Goal: Navigation & Orientation: Find specific page/section

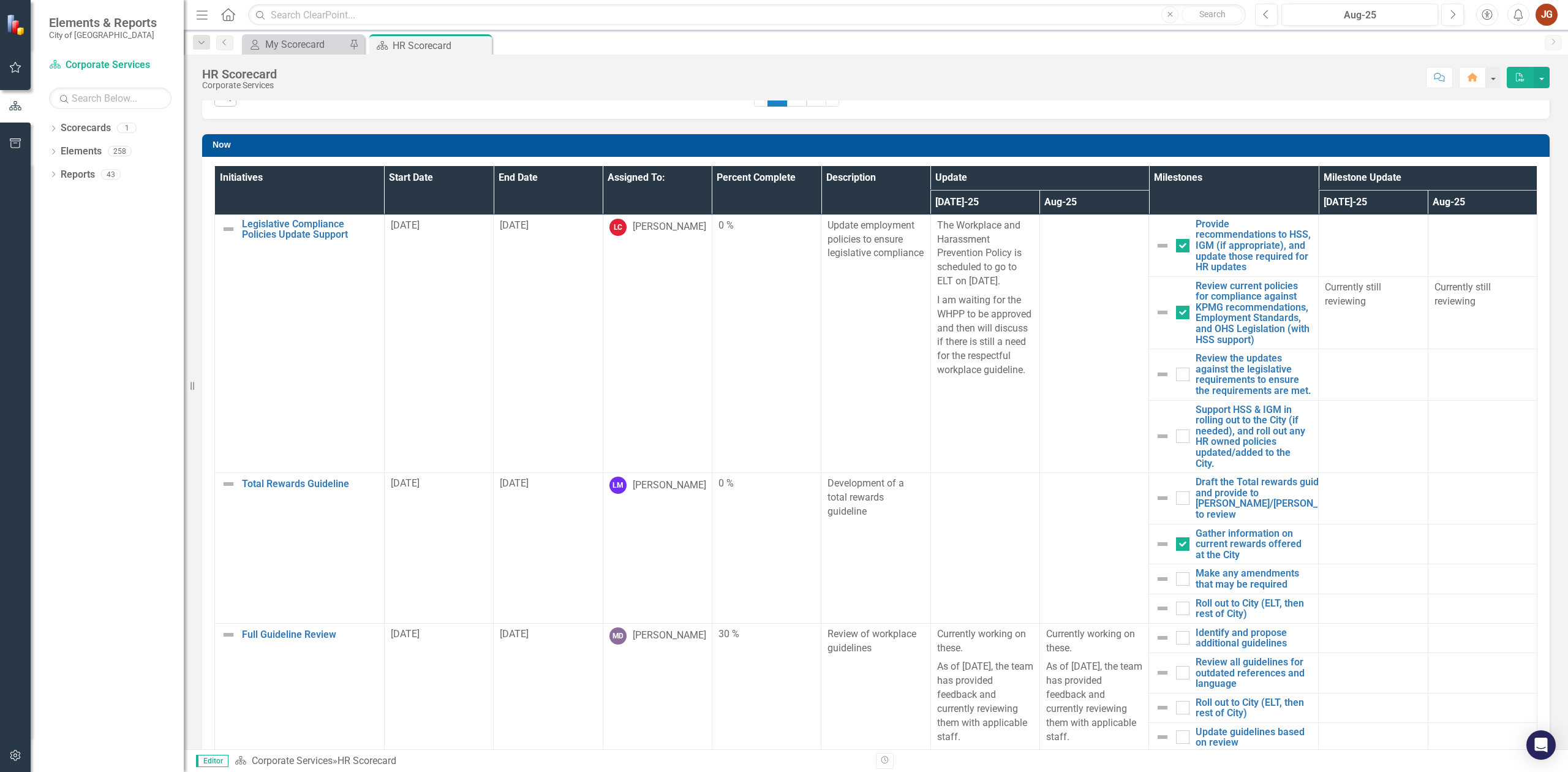
scroll to position [736, 0]
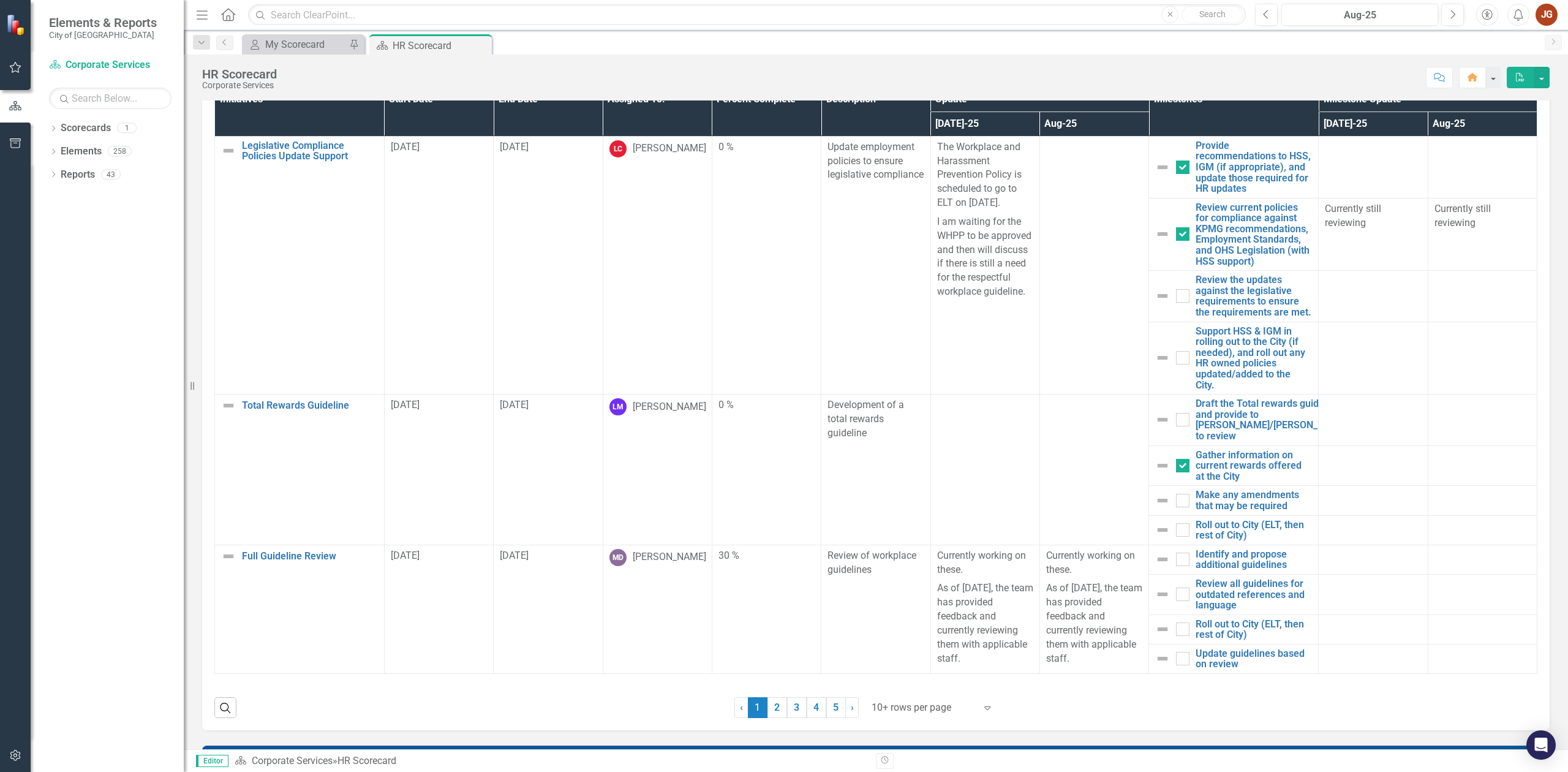
click at [906, 706] on div at bounding box center [924, 708] width 104 height 17
click at [912, 684] on div "Display All Rows" at bounding box center [931, 687] width 115 height 14
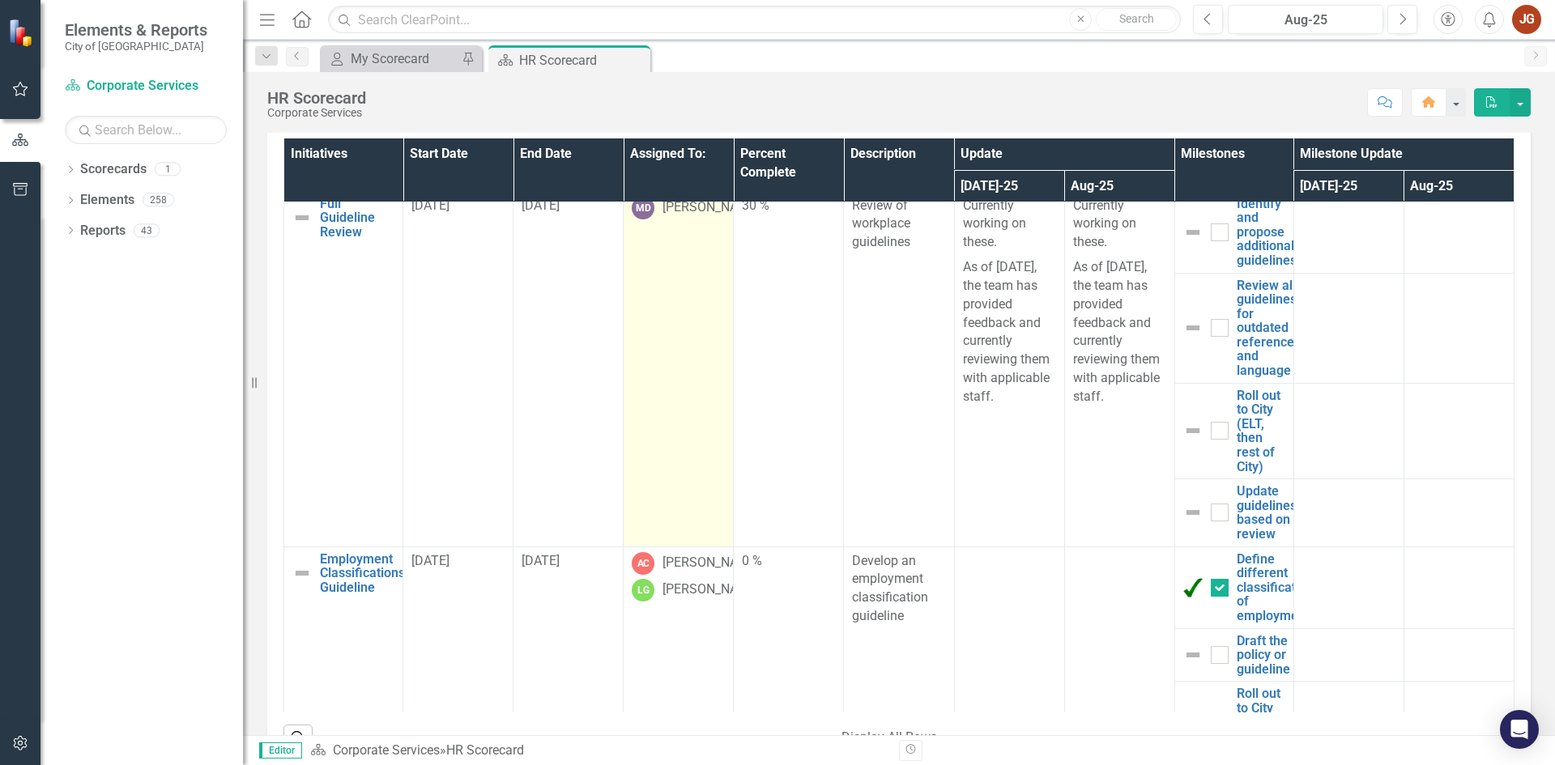
scroll to position [891, 0]
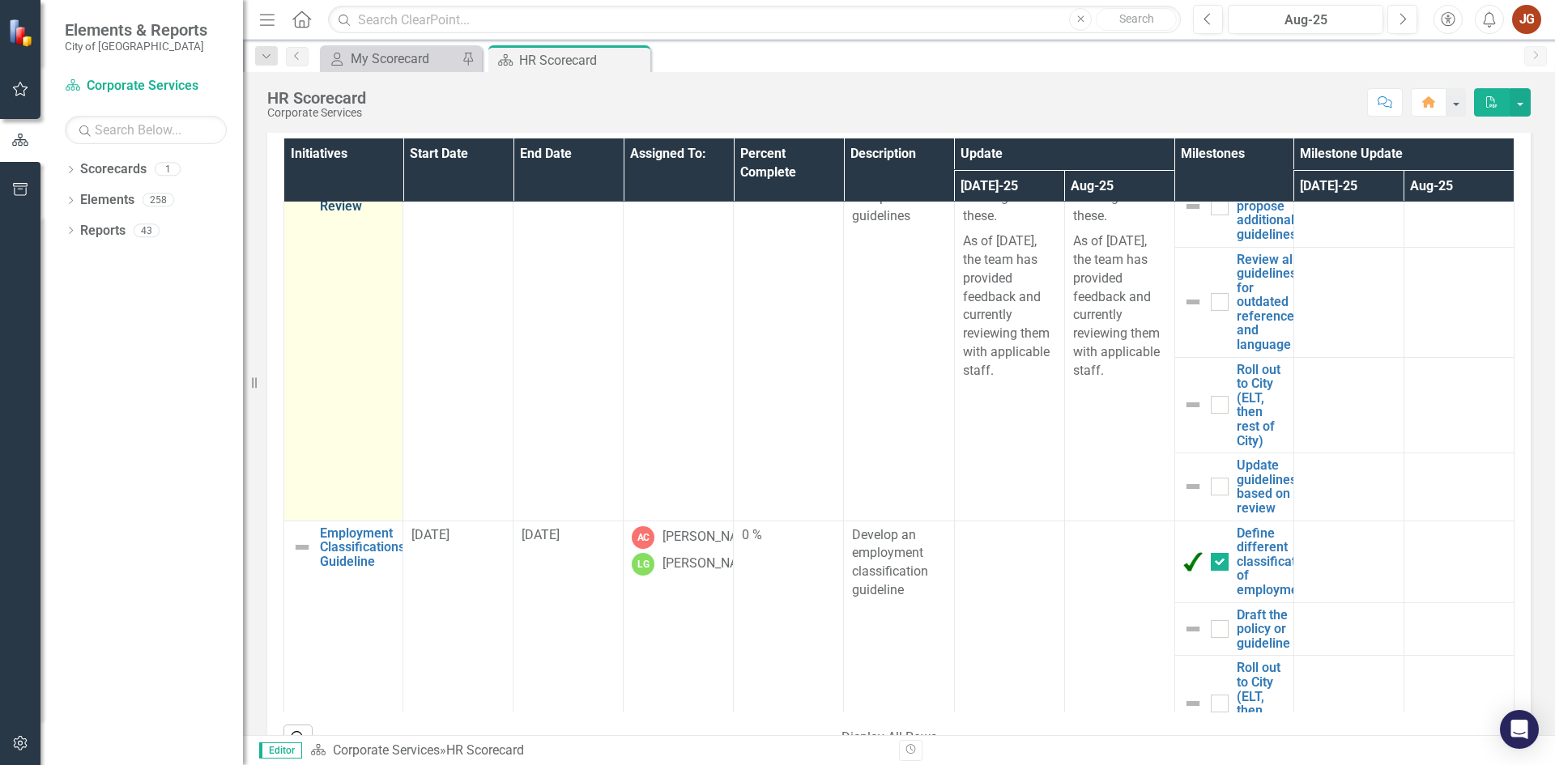
click at [334, 214] on link "Full Guideline Review" at bounding box center [357, 192] width 74 height 43
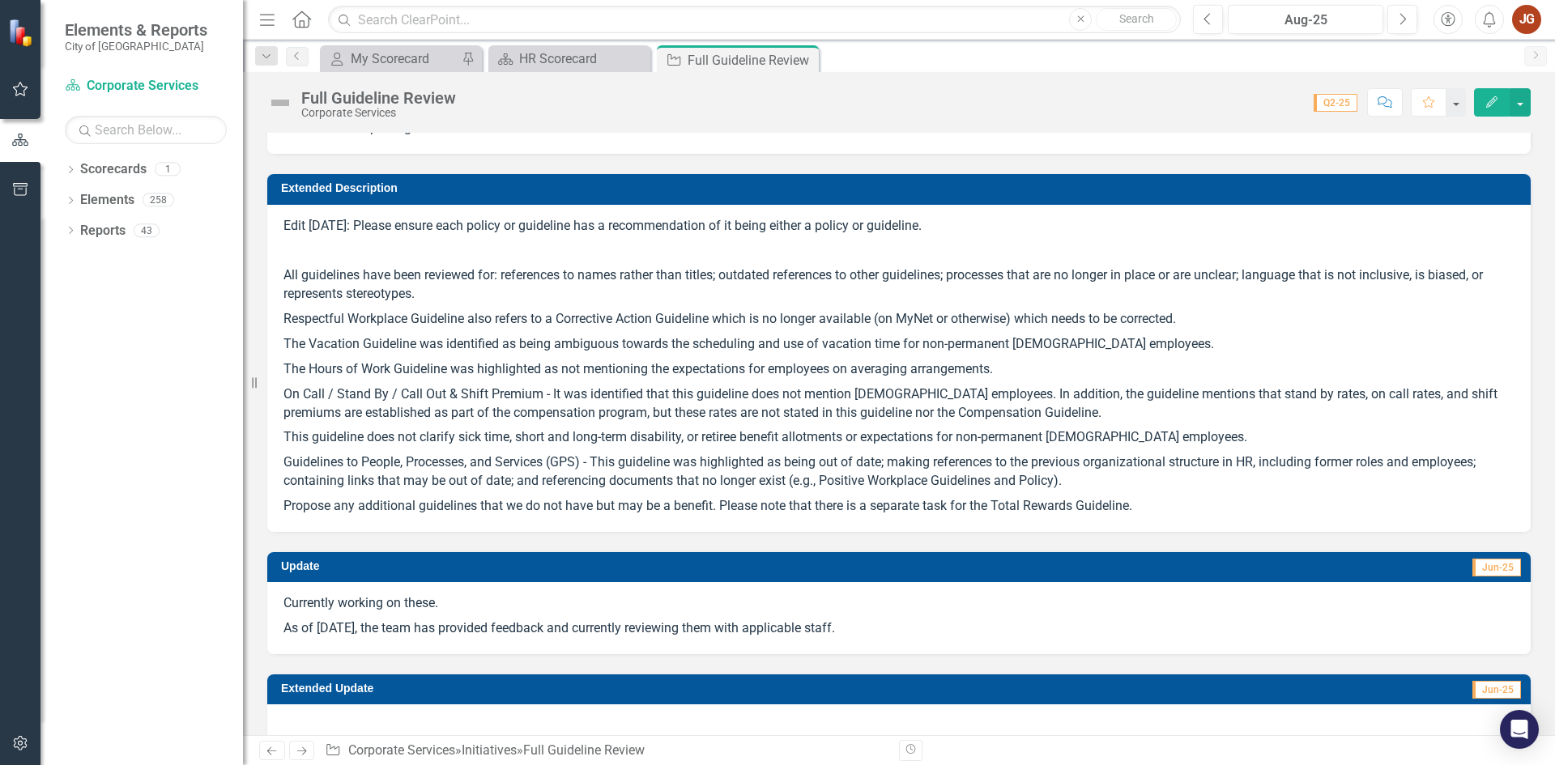
scroll to position [81, 0]
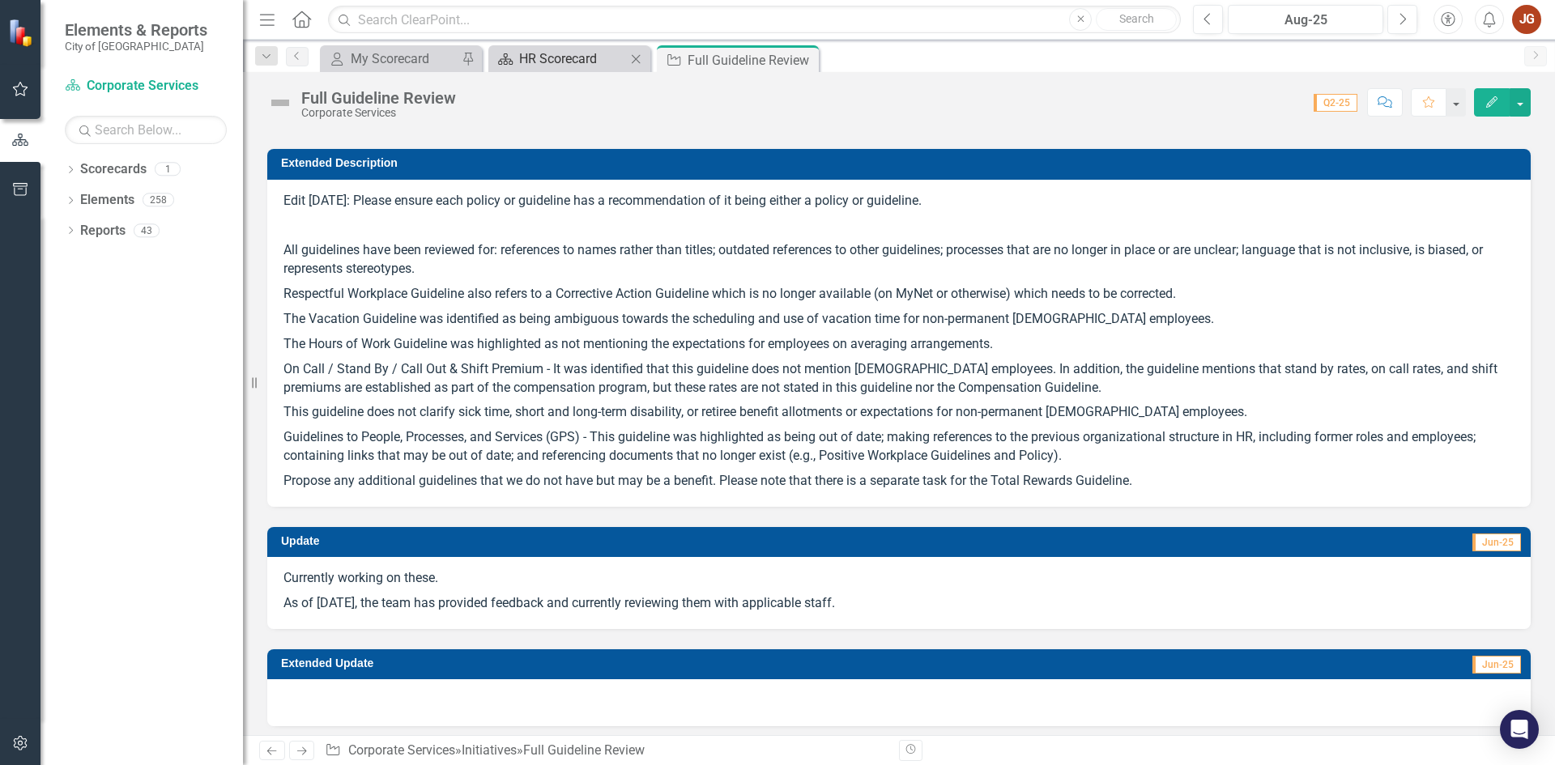
click at [558, 59] on div "HR Scorecard" at bounding box center [572, 59] width 107 height 20
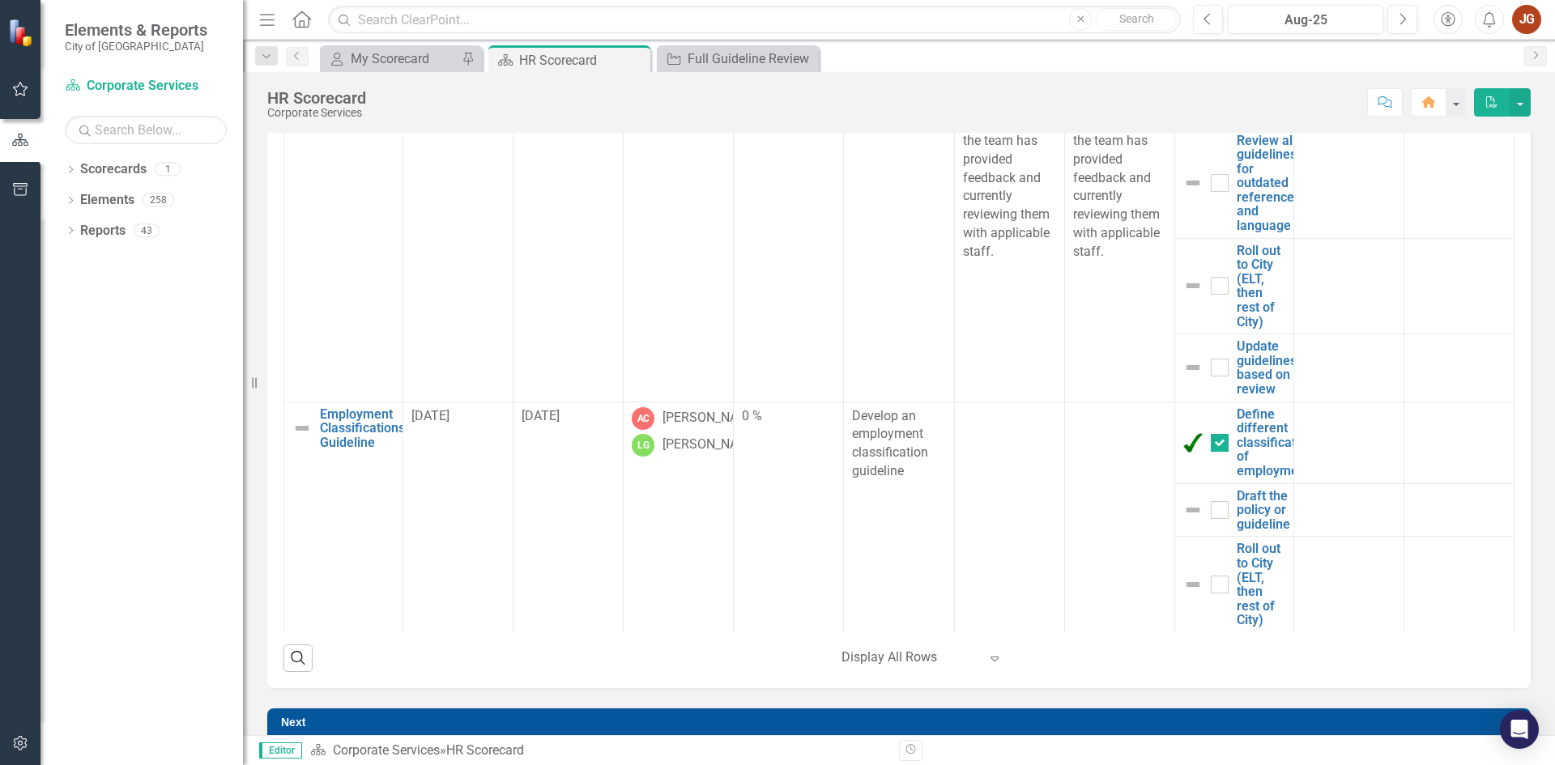
scroll to position [810, 0]
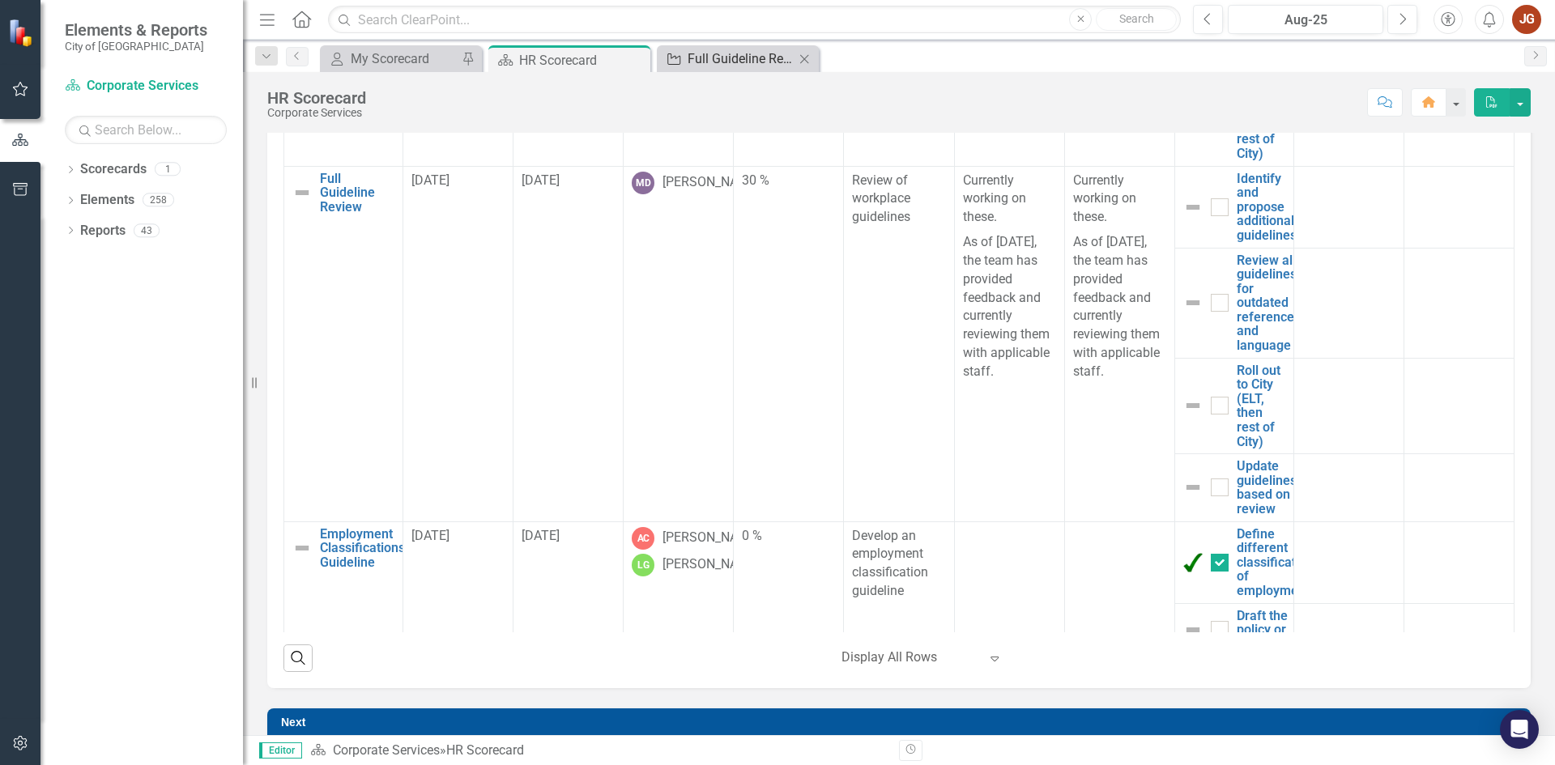
click at [727, 64] on div "Full Guideline Review" at bounding box center [740, 59] width 107 height 20
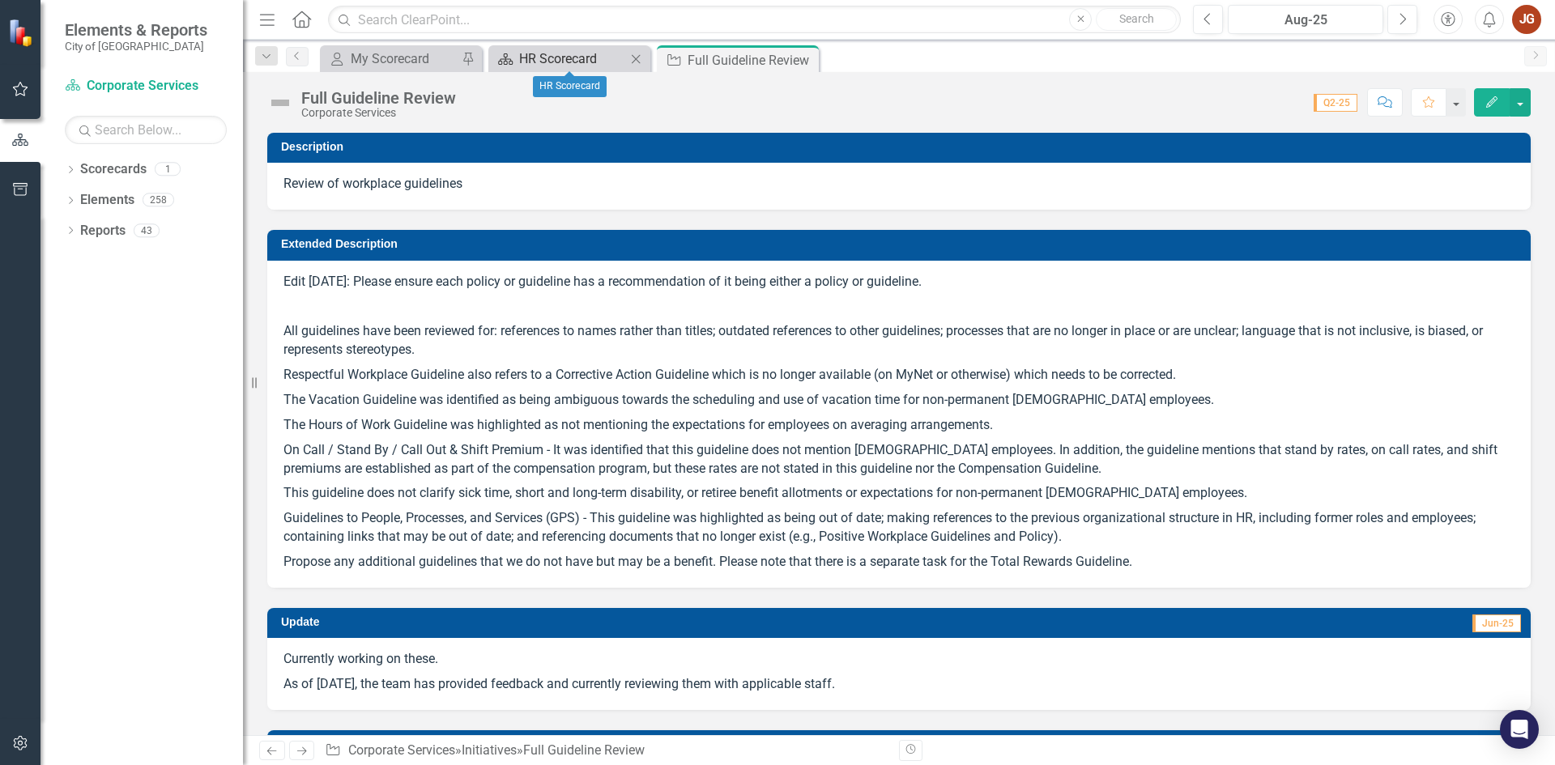
click at [577, 57] on div "HR Scorecard" at bounding box center [572, 59] width 107 height 20
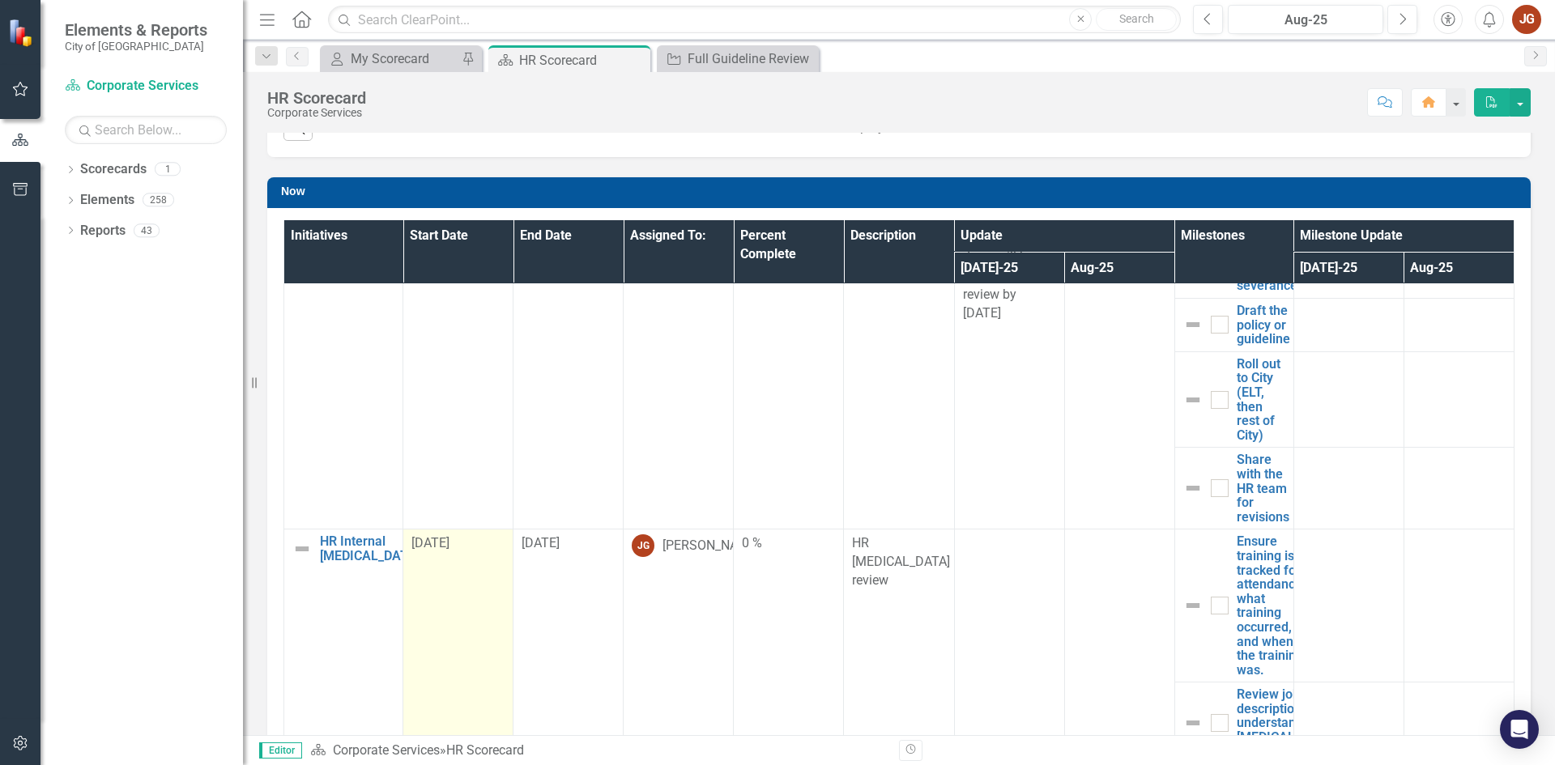
scroll to position [1458, 0]
